Goal: Task Accomplishment & Management: Use online tool/utility

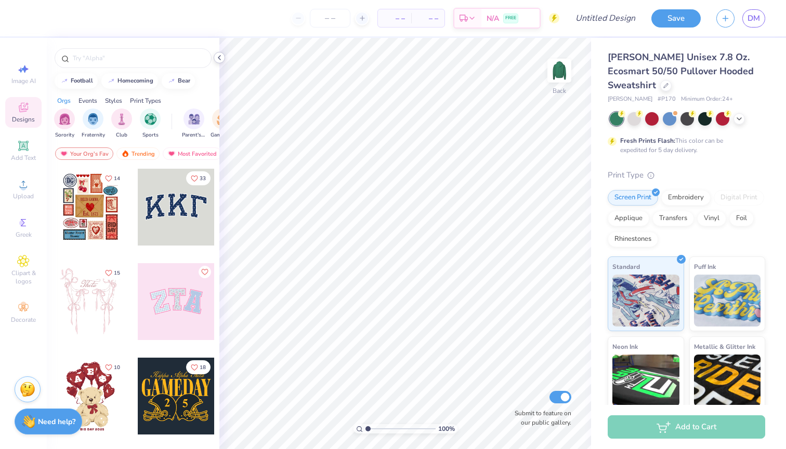
click at [220, 59] on polyline at bounding box center [219, 58] width 2 height 4
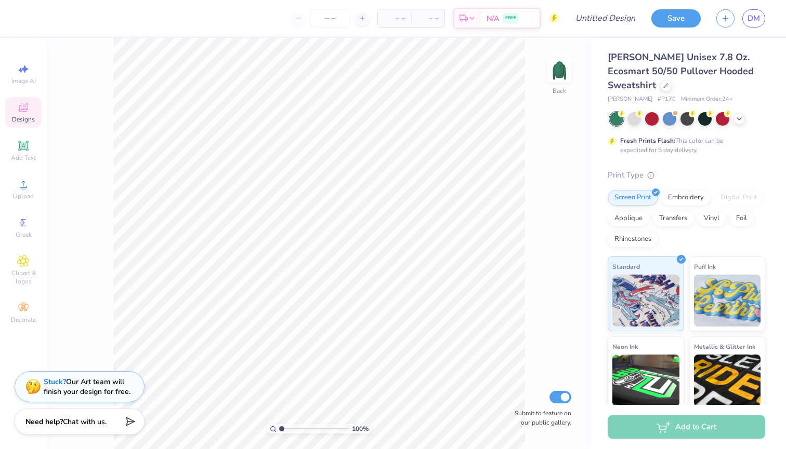
click at [27, 112] on icon at bounding box center [23, 107] width 12 height 12
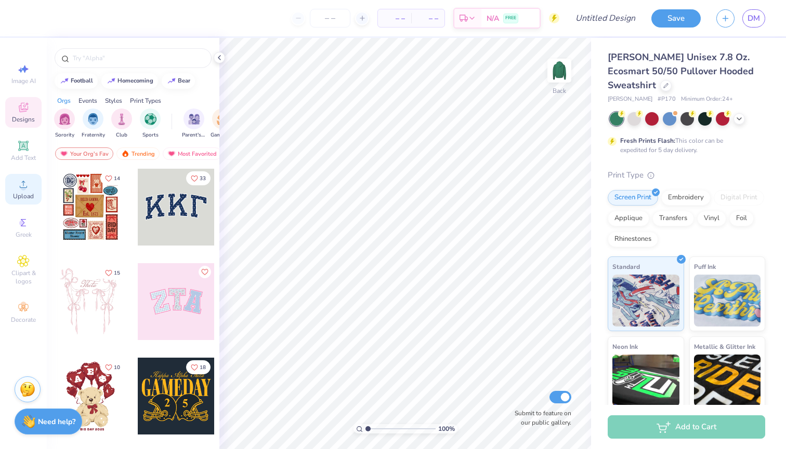
click at [23, 188] on icon at bounding box center [23, 184] width 7 height 7
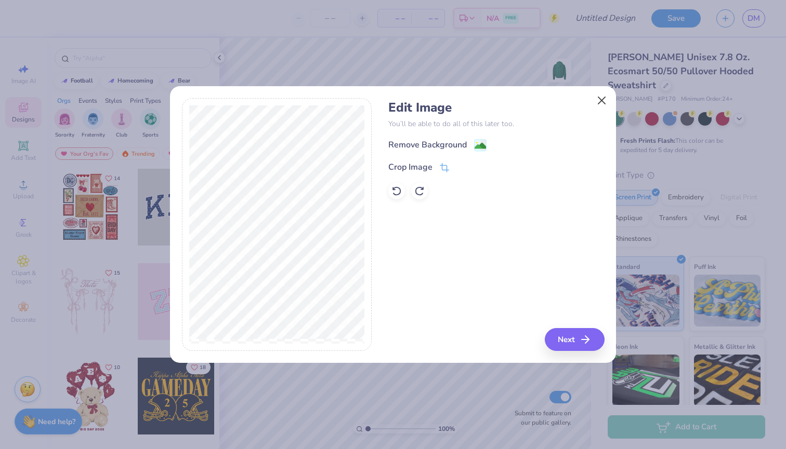
click at [595, 102] on button "Close" at bounding box center [602, 101] width 20 height 20
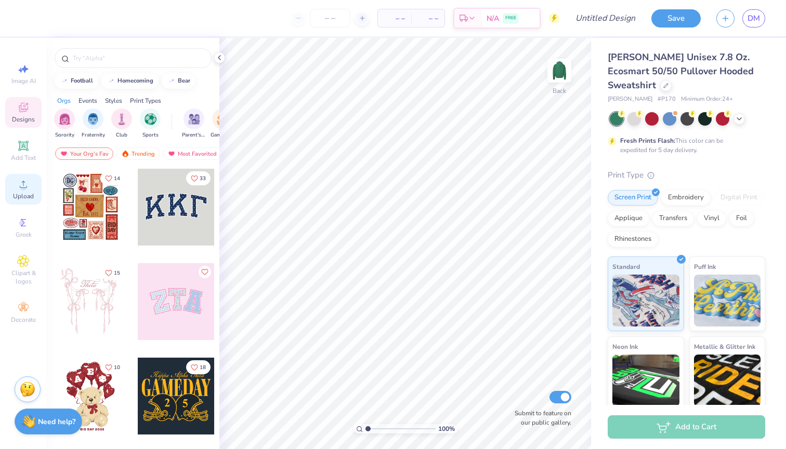
click at [18, 201] on div "Upload" at bounding box center [23, 189] width 36 height 31
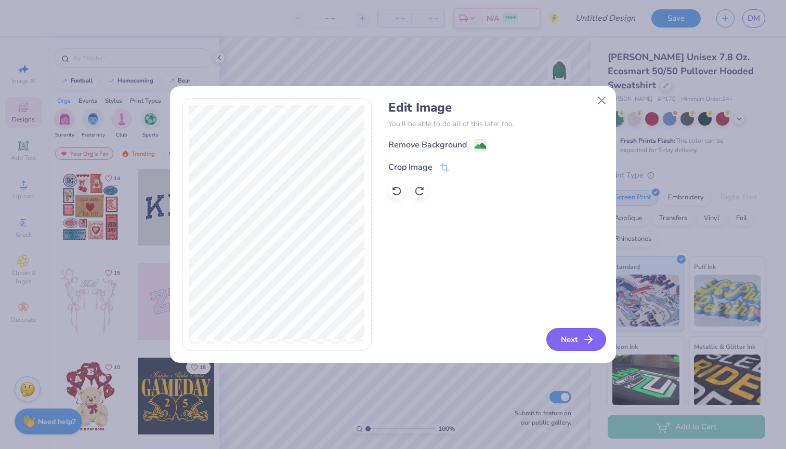
click at [561, 331] on button "Next" at bounding box center [576, 339] width 60 height 23
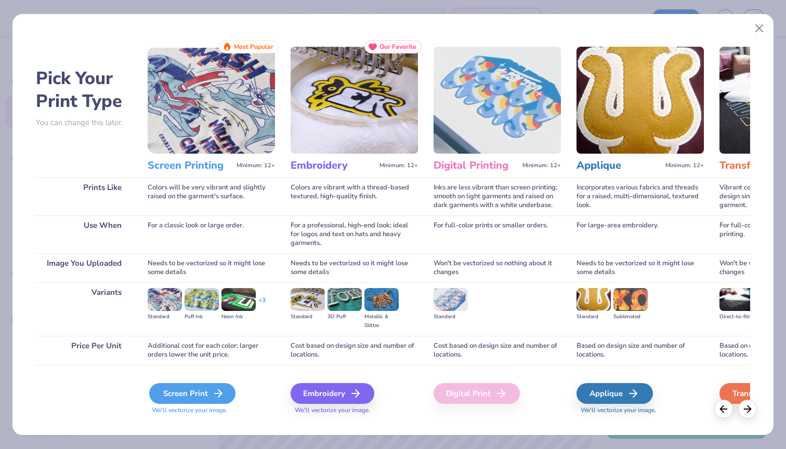
click at [174, 395] on div "Screen Print" at bounding box center [192, 393] width 86 height 21
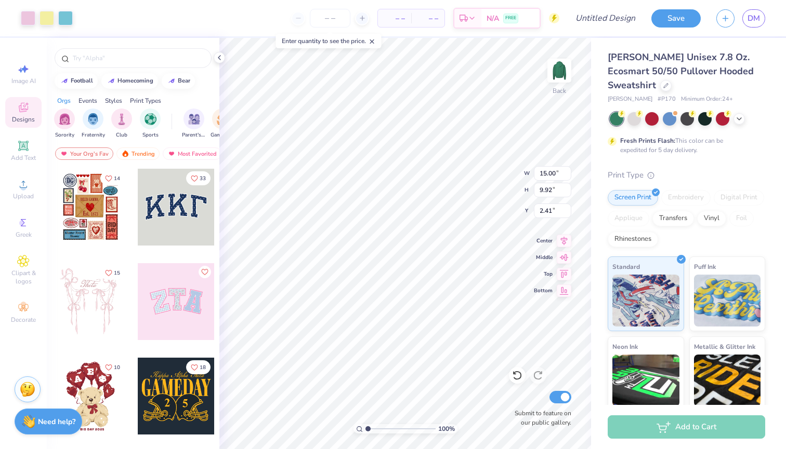
type input "7.42"
type input "4.91"
type input "3.00"
click at [561, 73] on img at bounding box center [559, 71] width 42 height 42
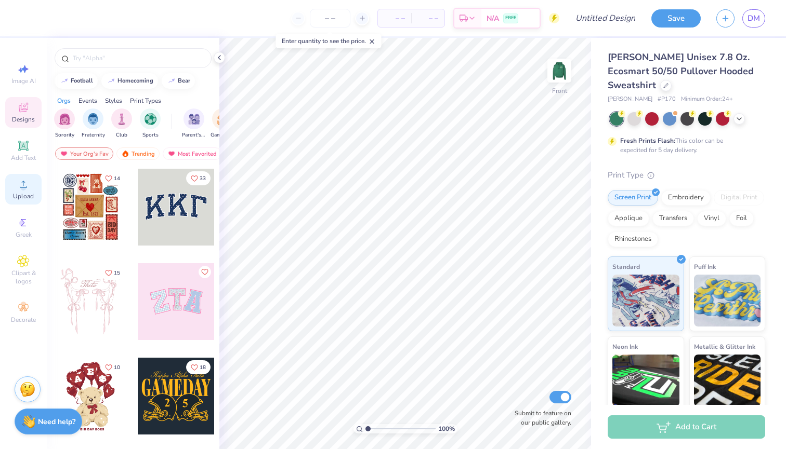
click at [22, 193] on span "Upload" at bounding box center [23, 196] width 21 height 8
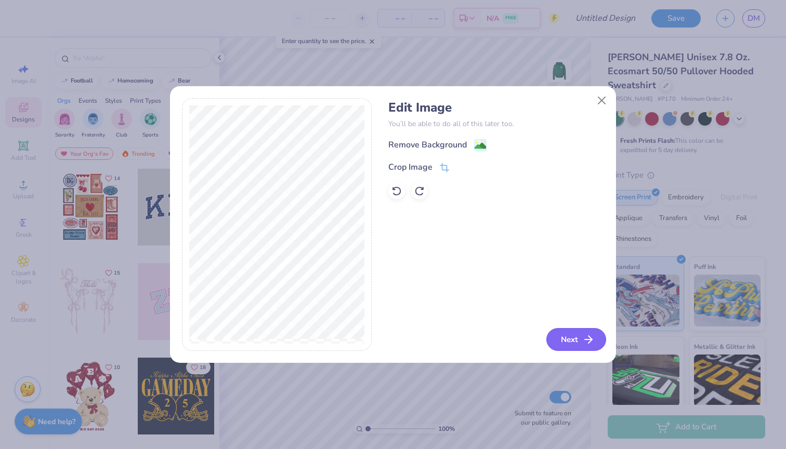
click at [577, 343] on button "Next" at bounding box center [576, 339] width 60 height 23
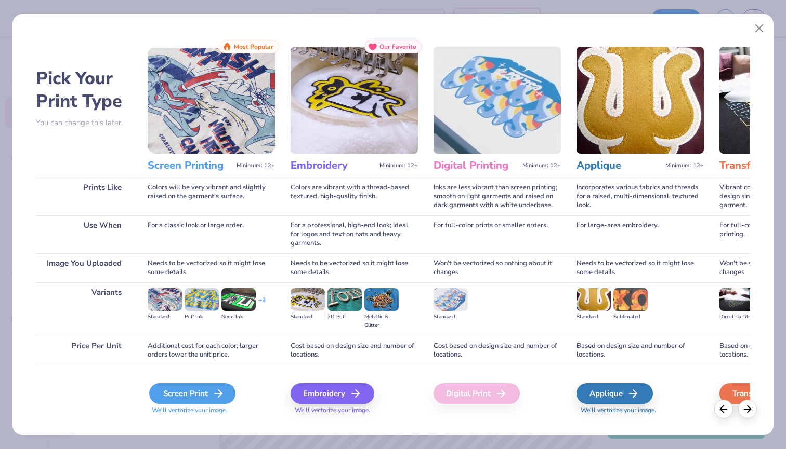
click at [198, 394] on div "Screen Print" at bounding box center [192, 393] width 86 height 21
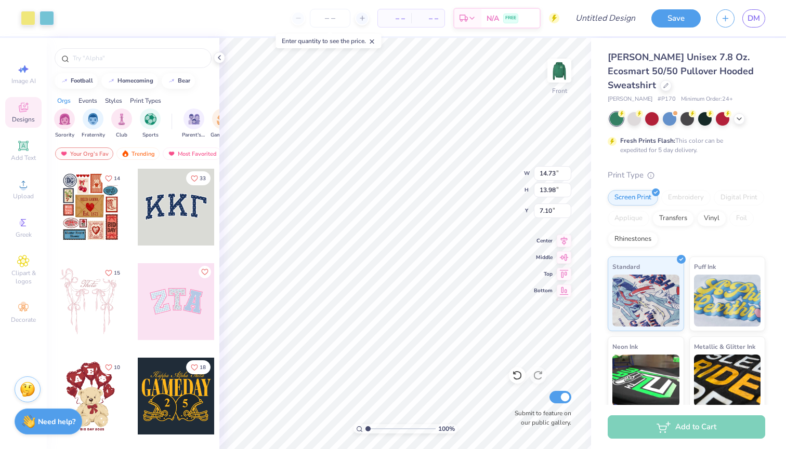
type input "6.66"
click at [601, 19] on input "Design Title" at bounding box center [617, 18] width 51 height 21
type input "Sweatshirt Design"
click at [669, 13] on button "Save" at bounding box center [675, 17] width 49 height 18
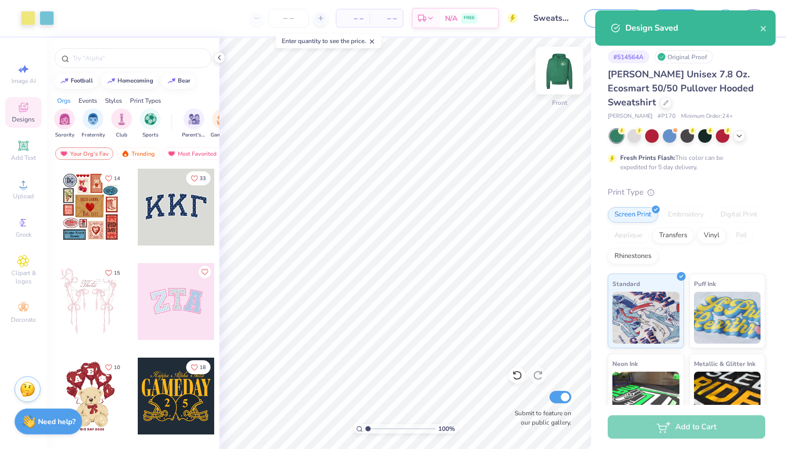
click at [557, 70] on img at bounding box center [559, 71] width 42 height 42
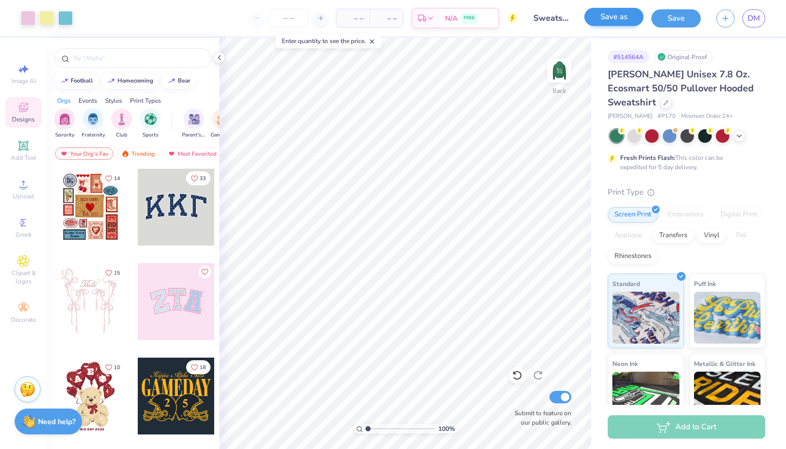
click at [622, 23] on button "Save as" at bounding box center [613, 17] width 59 height 18
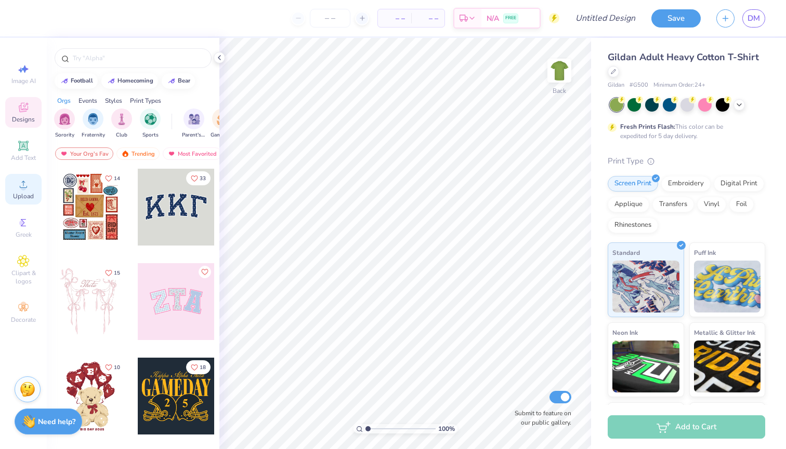
click at [23, 189] on circle at bounding box center [23, 188] width 6 height 6
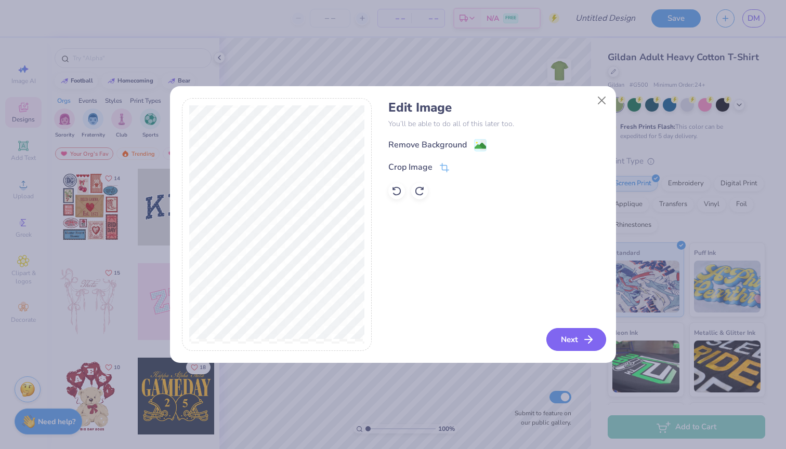
click at [574, 340] on button "Next" at bounding box center [576, 339] width 60 height 23
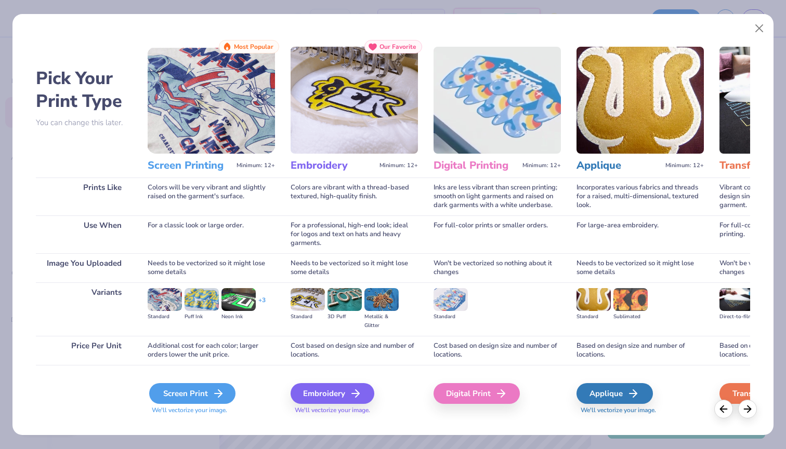
click at [191, 399] on div "Screen Print" at bounding box center [192, 393] width 86 height 21
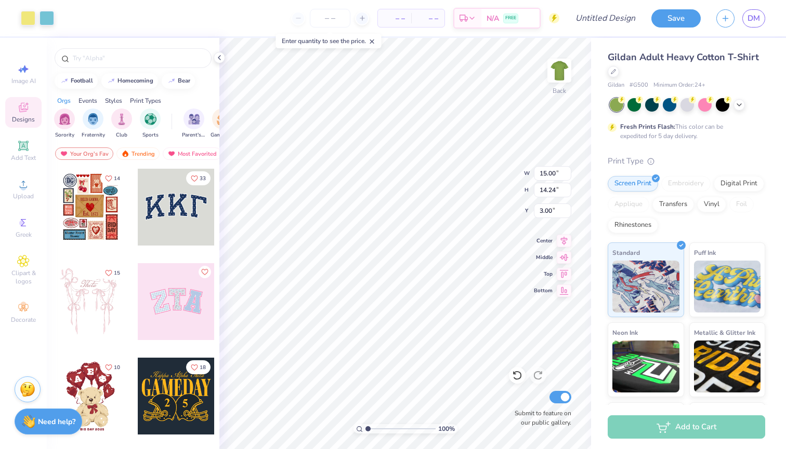
type input "3.00"
type input "13.84"
type input "13.14"
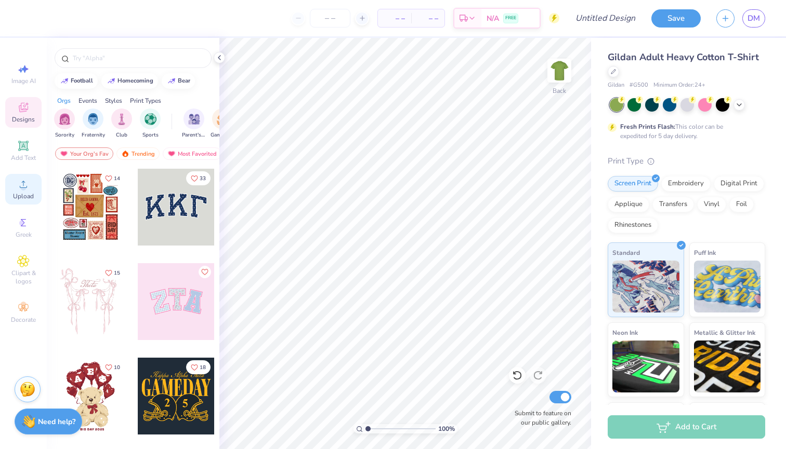
click at [26, 181] on icon at bounding box center [23, 184] width 12 height 12
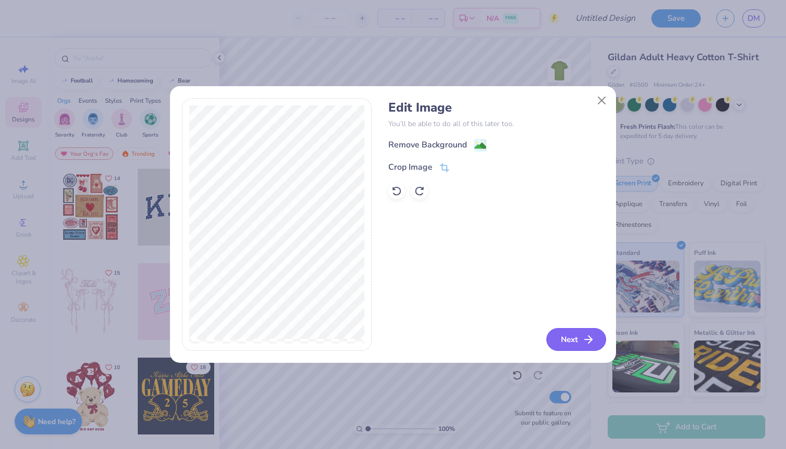
click at [567, 346] on button "Next" at bounding box center [576, 339] width 60 height 23
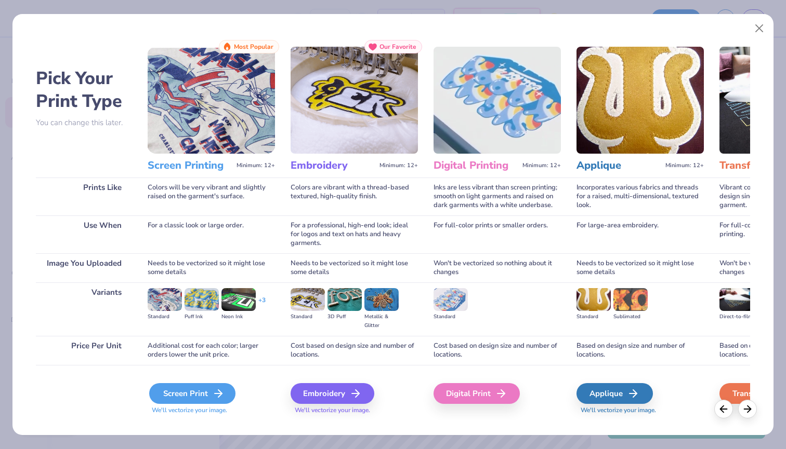
click at [190, 388] on div "Screen Print" at bounding box center [192, 393] width 86 height 21
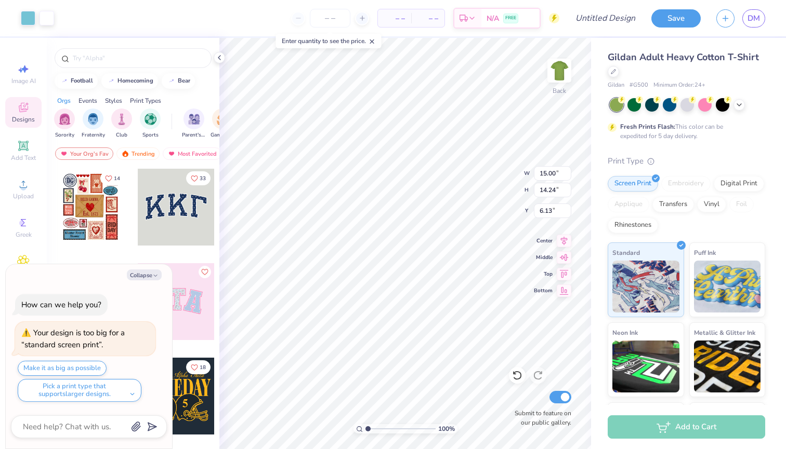
type textarea "x"
type input "3.00"
type textarea "x"
type input "13.49"
type input "12.80"
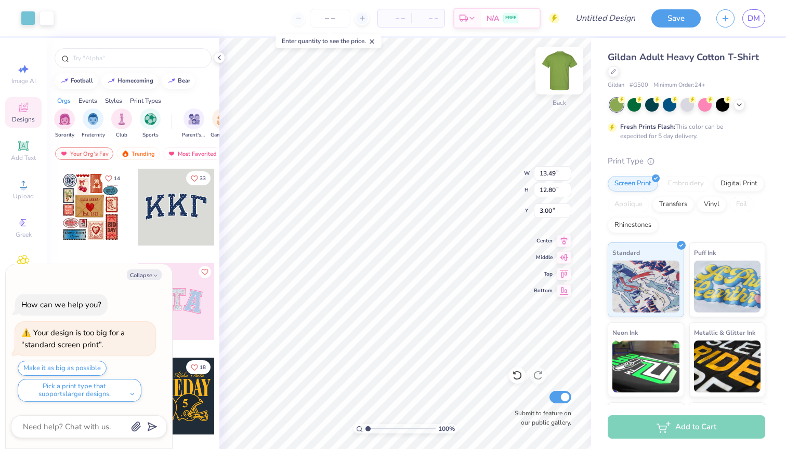
click at [554, 73] on img at bounding box center [559, 71] width 42 height 42
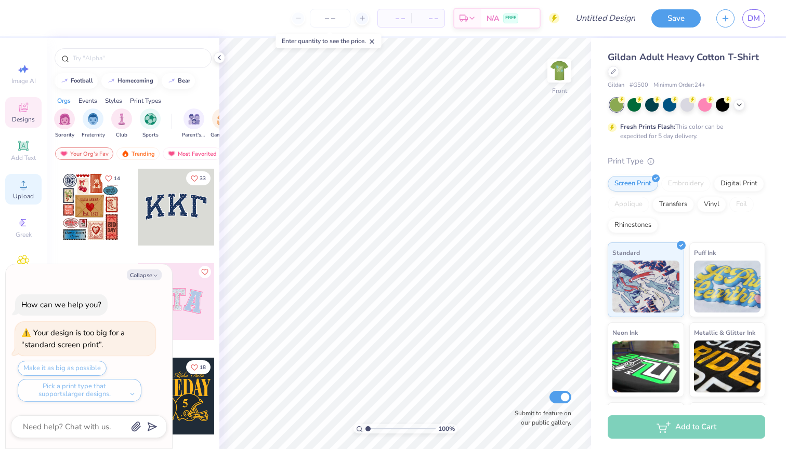
click at [20, 188] on icon at bounding box center [23, 184] width 7 height 7
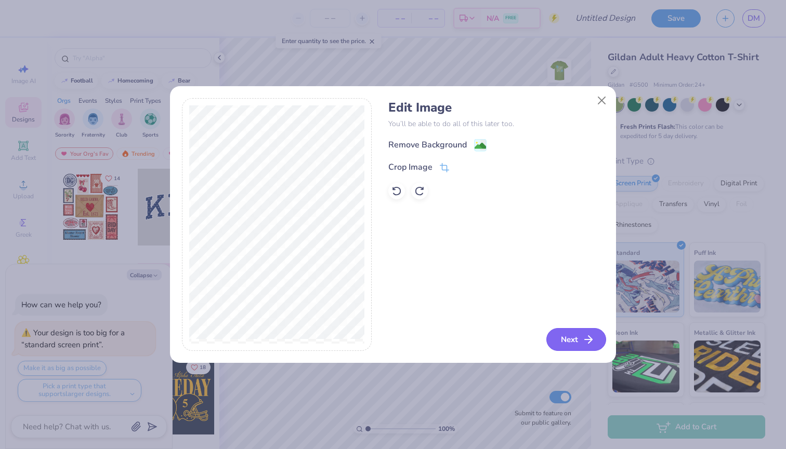
click at [575, 337] on button "Next" at bounding box center [576, 339] width 60 height 23
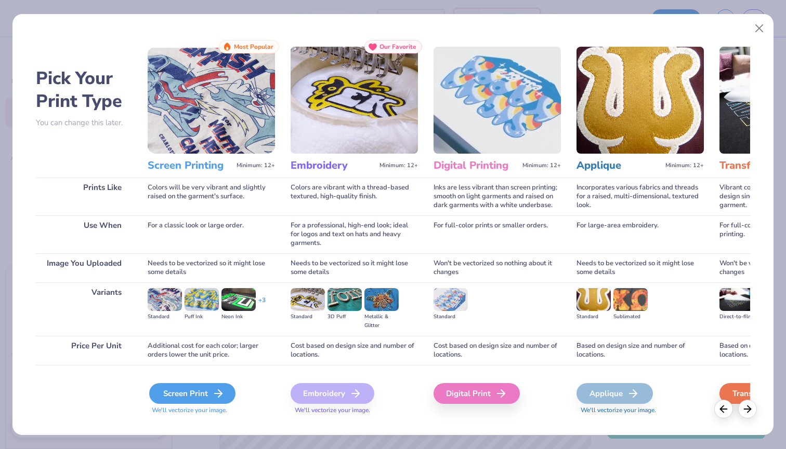
click at [186, 386] on div "Screen Print" at bounding box center [192, 393] width 86 height 21
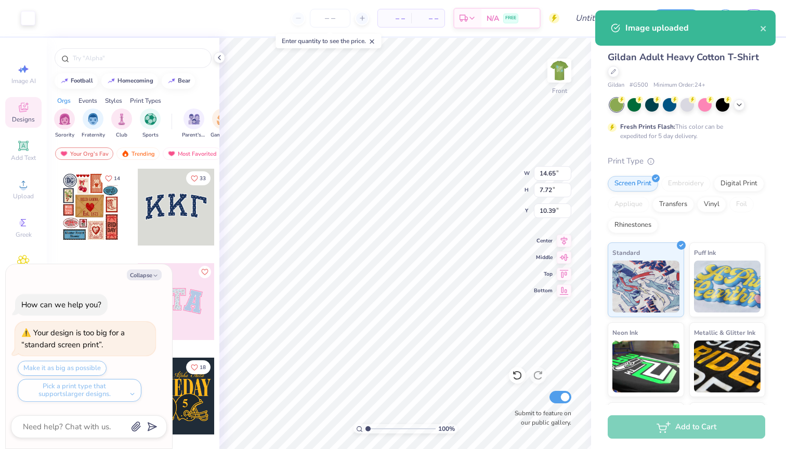
type textarea "x"
type input "3.00"
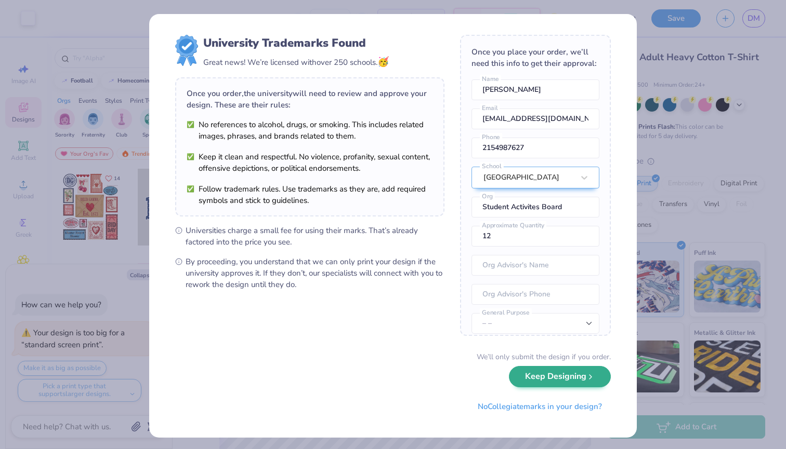
click at [588, 376] on icon "submit" at bounding box center [590, 377] width 8 height 8
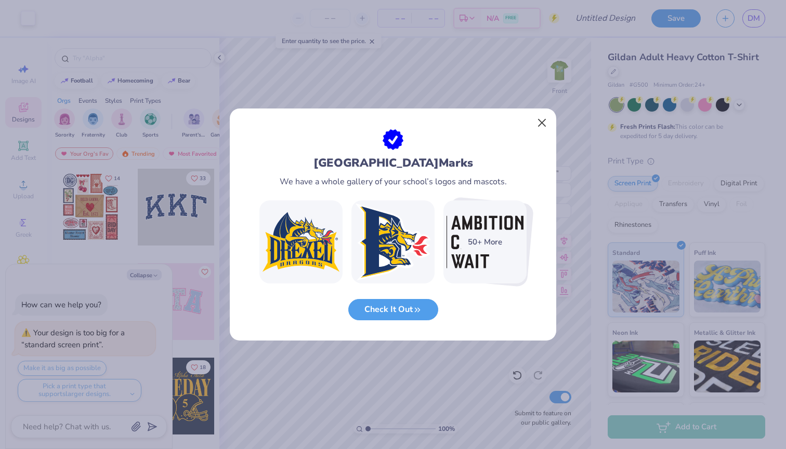
click at [541, 124] on button "Close" at bounding box center [542, 123] width 20 height 20
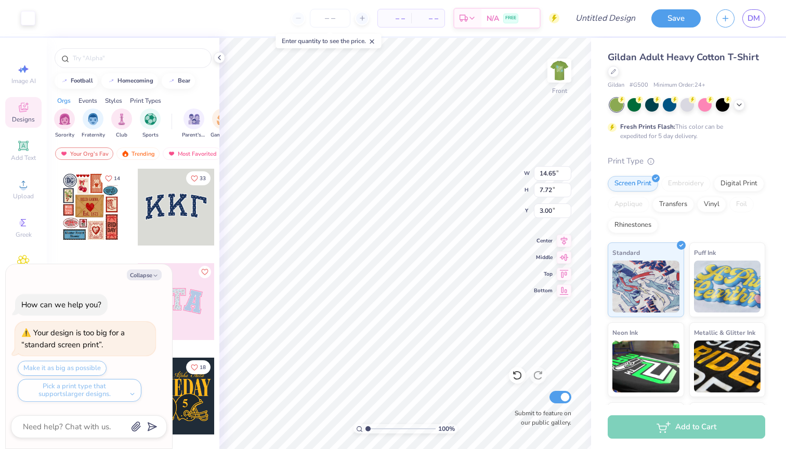
type textarea "x"
type input "12.45"
type input "6.57"
type textarea "x"
click at [605, 22] on input "Design Title" at bounding box center [617, 18] width 51 height 21
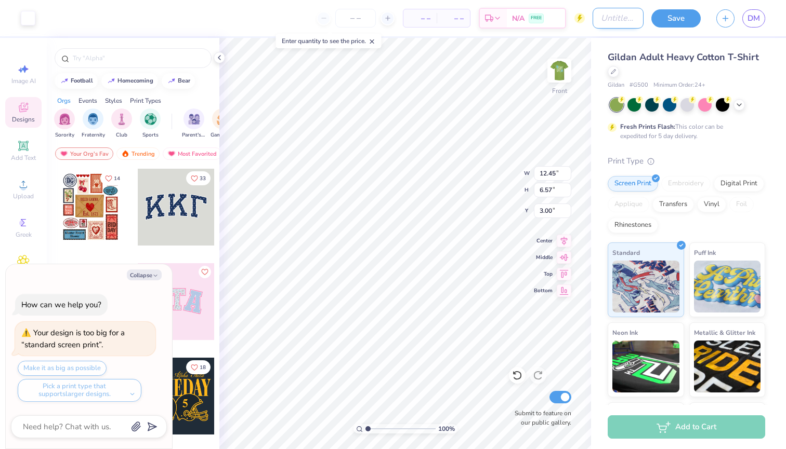
type input "T"
type textarea "x"
type input "T-"
type textarea "x"
type input "T-S"
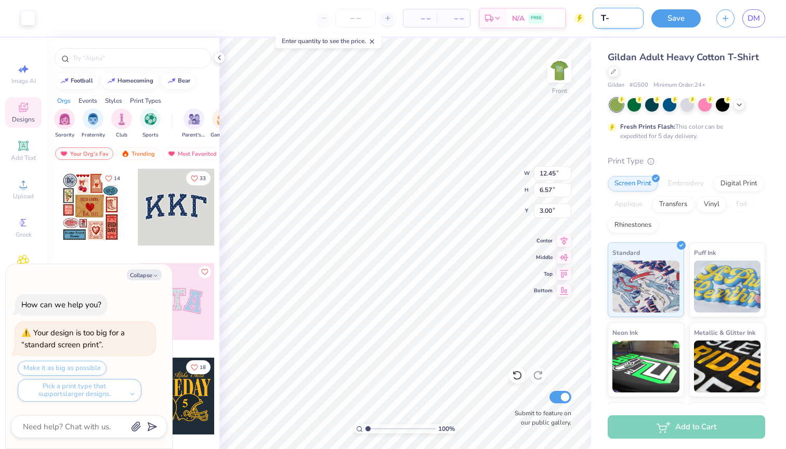
type textarea "x"
type input "T-Sh"
type textarea "x"
type input "T-Shi"
type textarea "x"
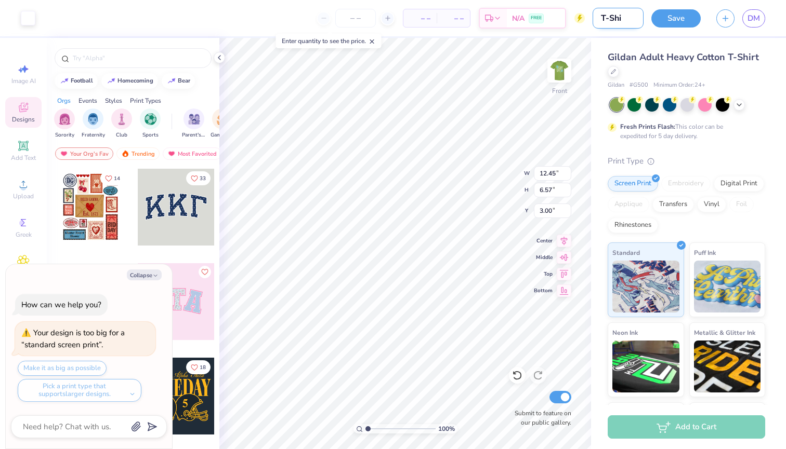
type input "T-Shir"
type textarea "x"
type input "T-Shirt"
type textarea "x"
type input "T-Shirt"
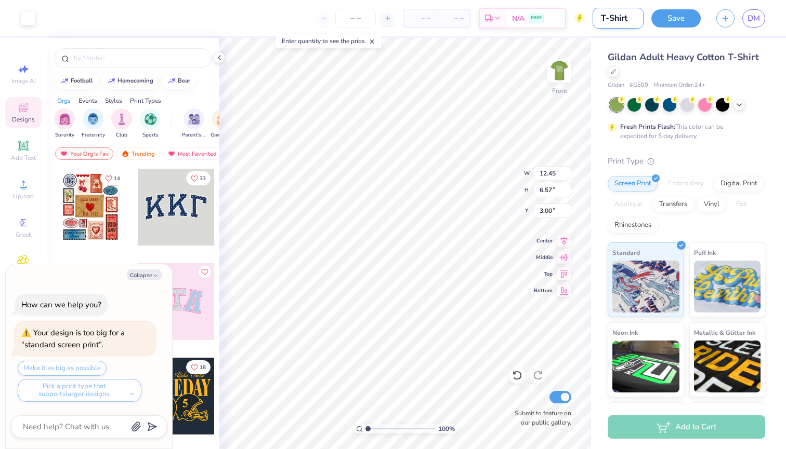
type textarea "x"
type input "T-Shirt D"
type textarea "x"
type input "T-Shirt De"
type textarea "x"
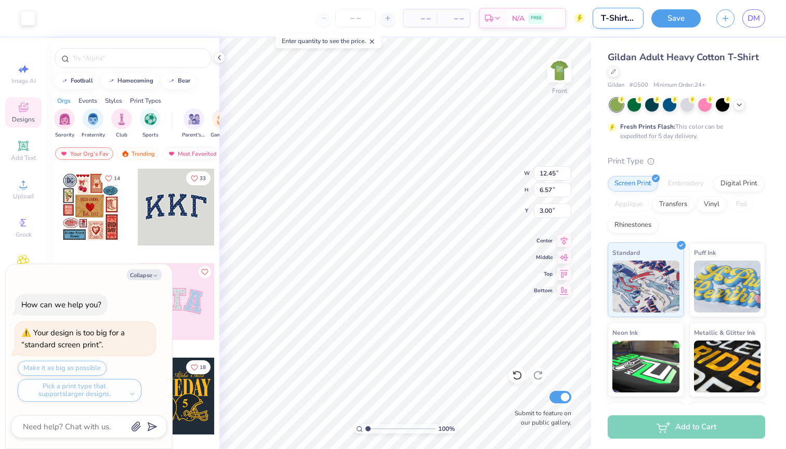
type input "T-Shirt Des"
type textarea "x"
type input "T-Shirt Desi"
type textarea "x"
type input "T-Shirt Desig"
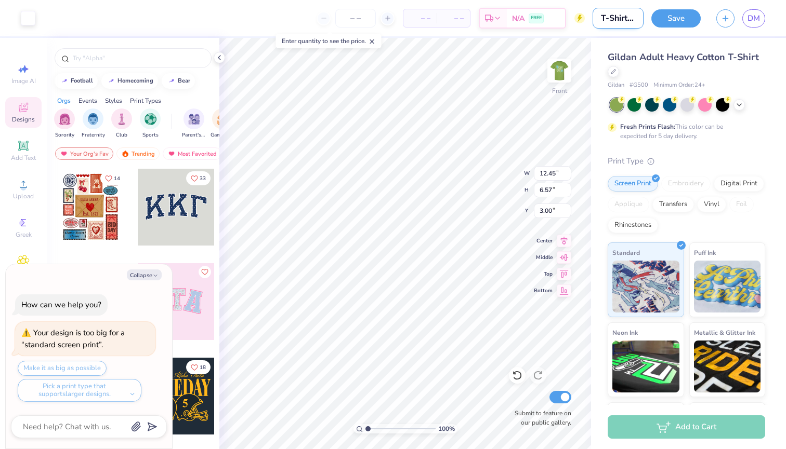
type textarea "x"
type input "T-Shirt Design"
type textarea "x"
type input "T-Shirt Design"
click at [669, 23] on button "Save" at bounding box center [675, 17] width 49 height 18
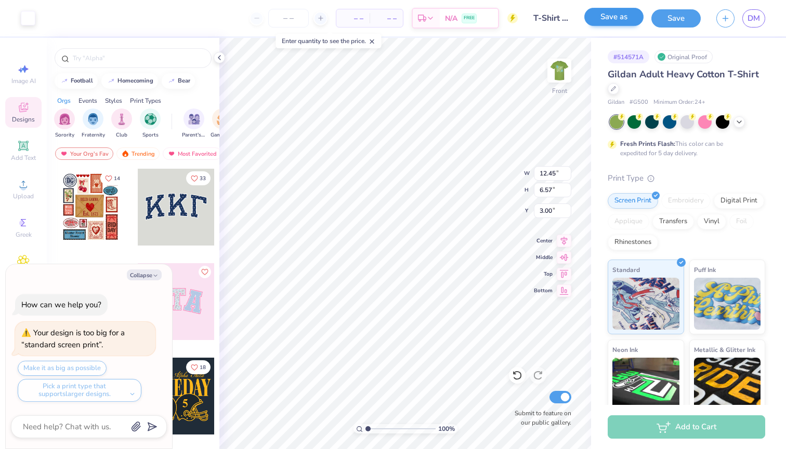
click at [622, 17] on button "Save as" at bounding box center [613, 17] width 59 height 18
type textarea "x"
